Goal: Navigation & Orientation: Find specific page/section

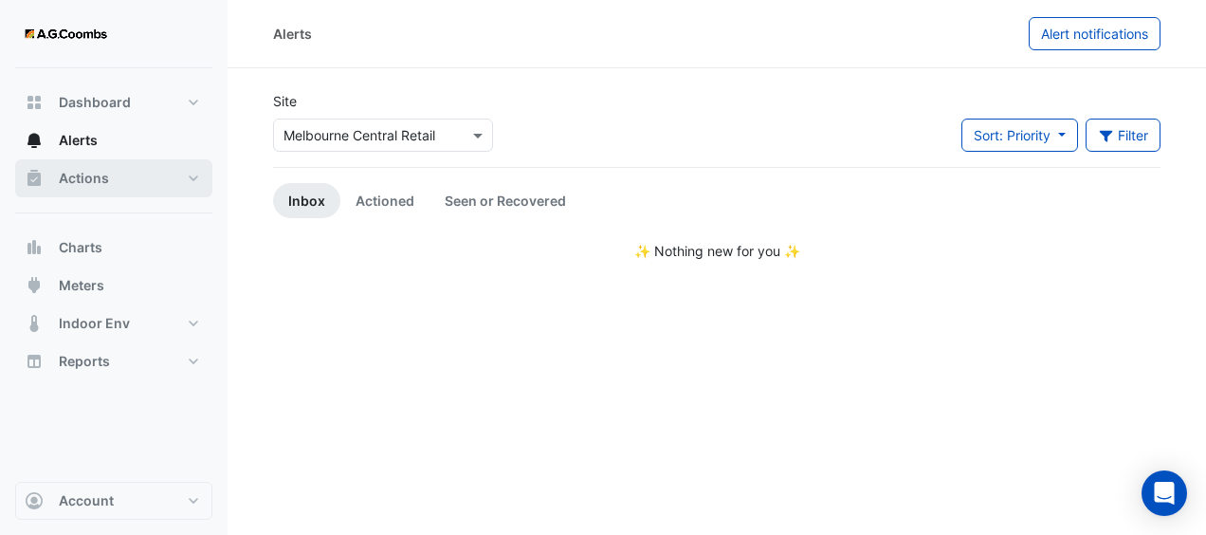
click at [131, 172] on button "Actions" at bounding box center [113, 178] width 197 height 38
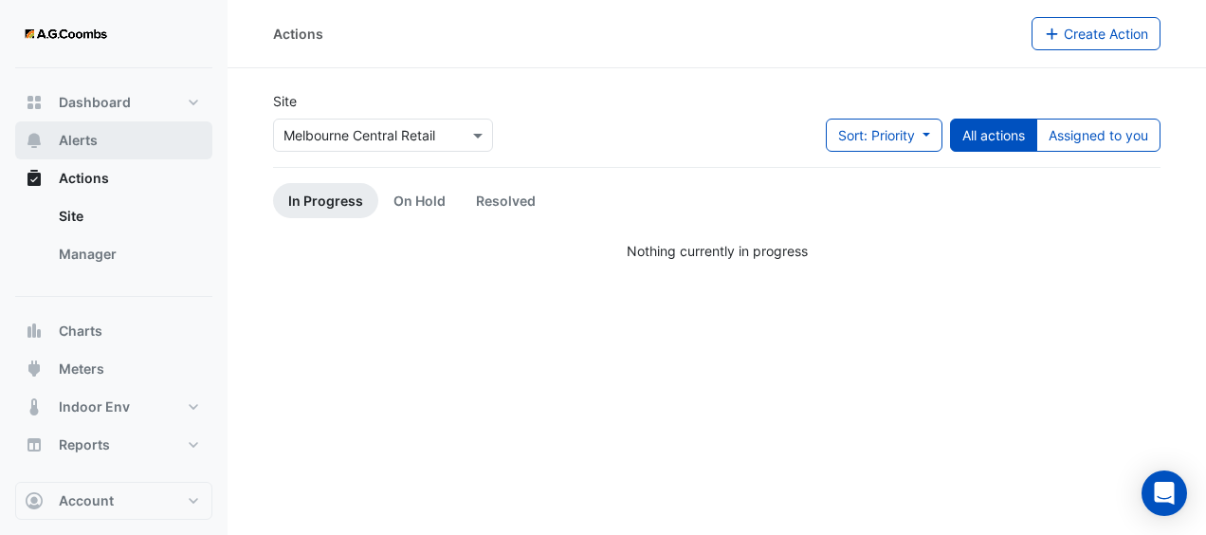
click at [126, 138] on button "Alerts" at bounding box center [113, 140] width 197 height 38
